Goal: Communication & Community: Answer question/provide support

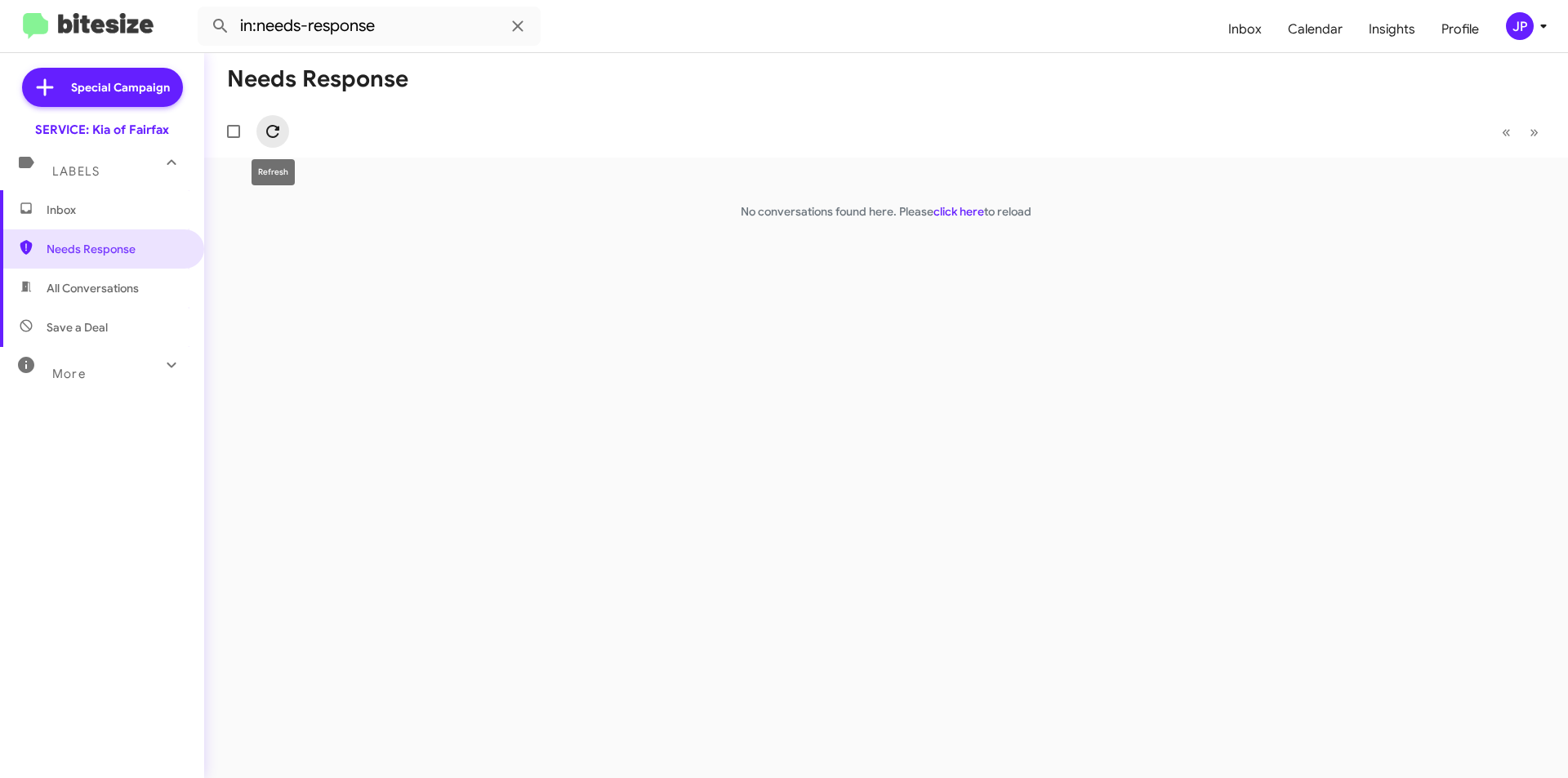
click at [276, 130] on icon at bounding box center [272, 131] width 20 height 20
click at [116, 208] on span "Inbox" at bounding box center [115, 210] width 139 height 17
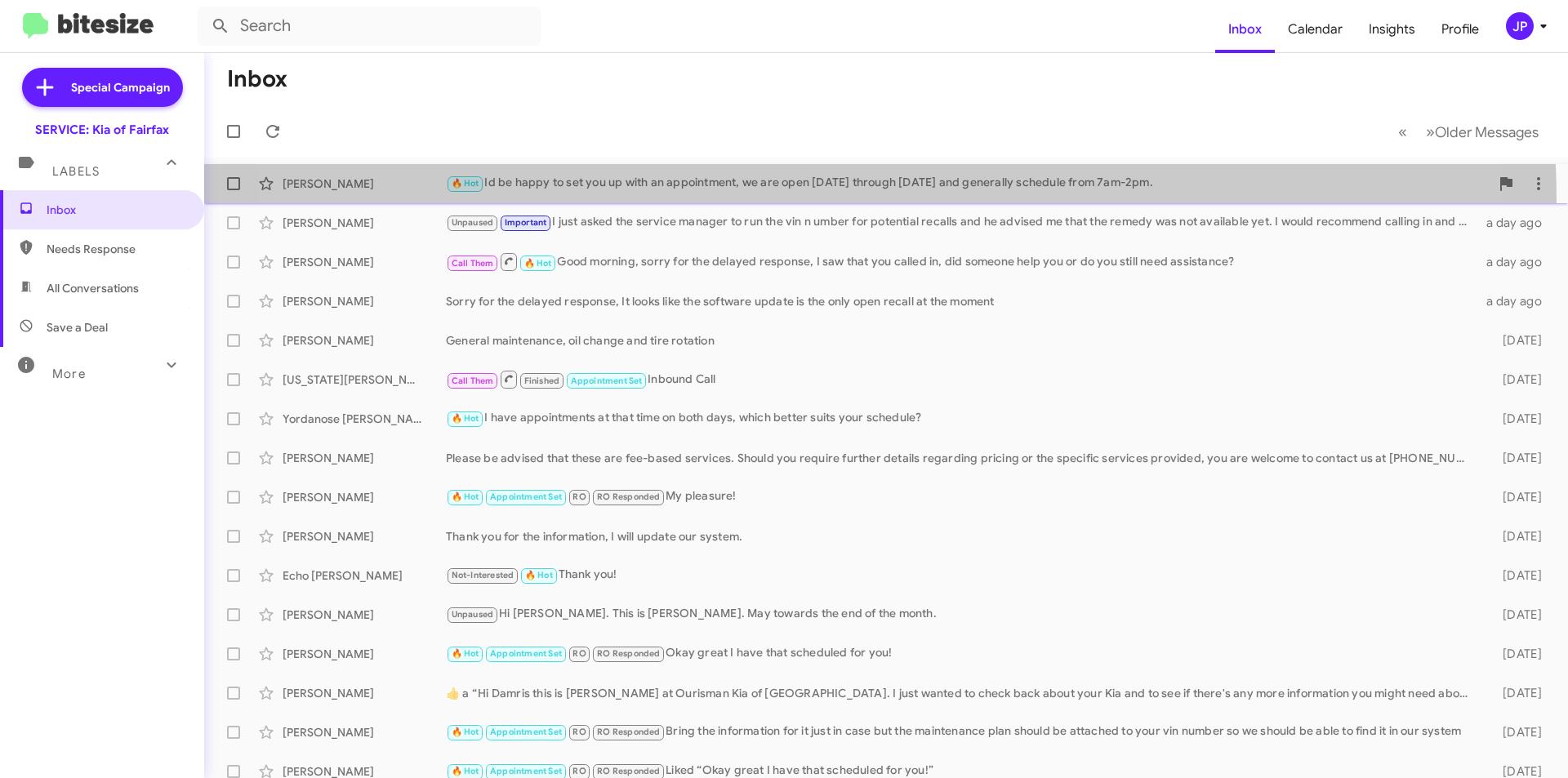
click at [804, 200] on span "[PERSON_NAME] 🔥 Hot Id be happy to set you up with an appointment, we are open …" at bounding box center [885, 183] width 1364 height 39
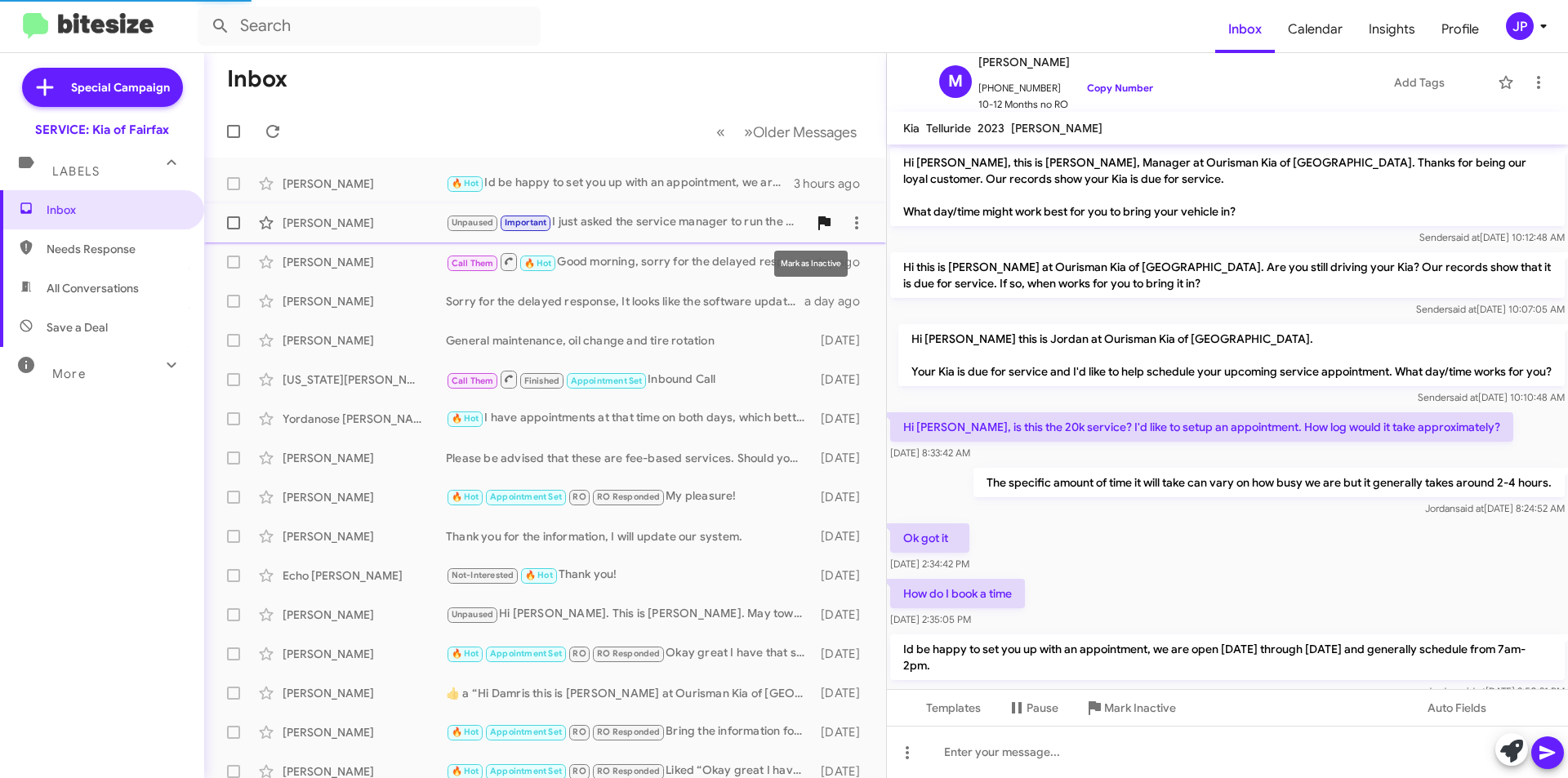
scroll to position [63, 0]
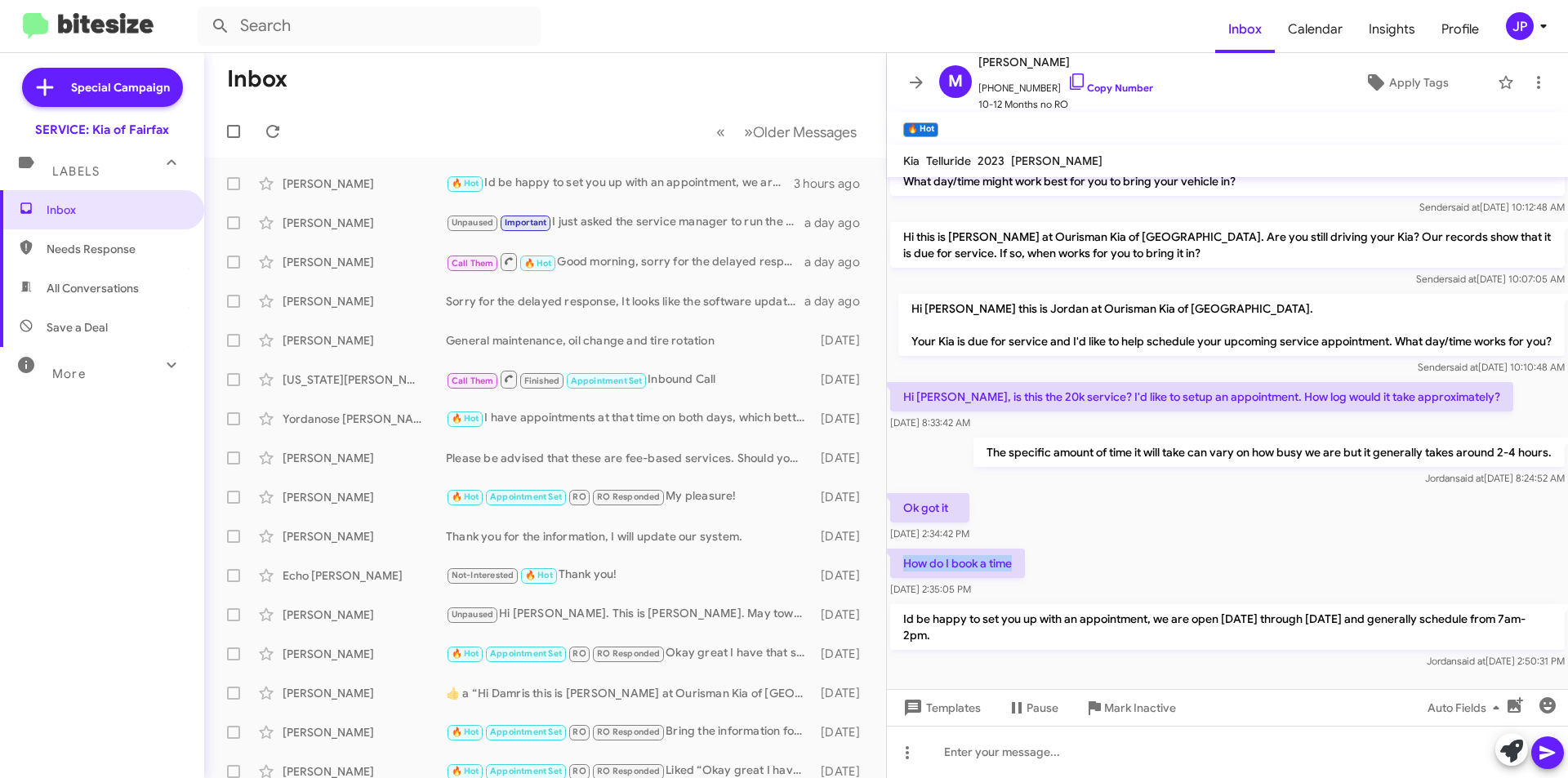
drag, startPoint x: 900, startPoint y: 576, endPoint x: 1095, endPoint y: 564, distance: 195.4
click at [1095, 564] on div "How do I book a time [DATE] 2:35:05 PM" at bounding box center [1226, 573] width 681 height 56
click at [1066, 572] on div "How do I book a time [DATE] 2:35:05 PM" at bounding box center [1226, 573] width 681 height 56
click at [1066, 571] on div "How do I book a time [DATE] 2:35:05 PM" at bounding box center [1226, 573] width 681 height 56
